Goal: Task Accomplishment & Management: Use online tool/utility

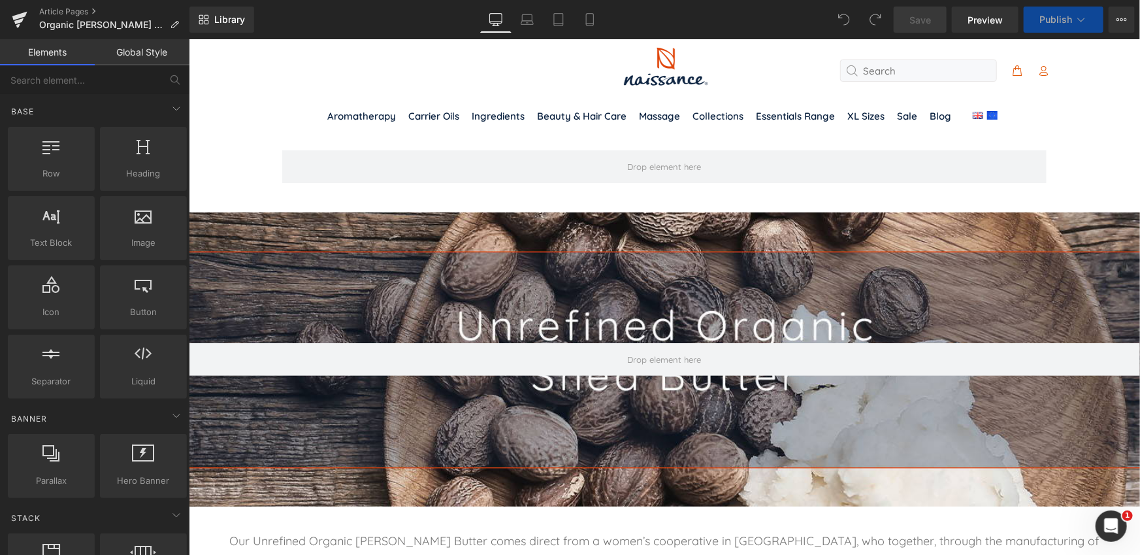
select select "1kg"
